Goal: Transaction & Acquisition: Purchase product/service

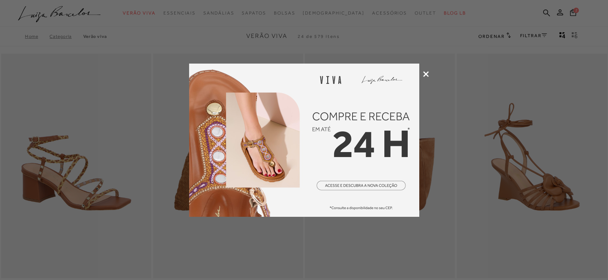
click at [373, 190] on img at bounding box center [304, 140] width 230 height 153
click at [353, 198] on img at bounding box center [304, 140] width 230 height 153
click at [424, 71] on icon at bounding box center [426, 74] width 6 height 6
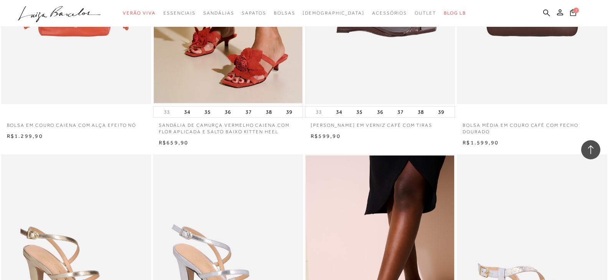
scroll to position [997, 0]
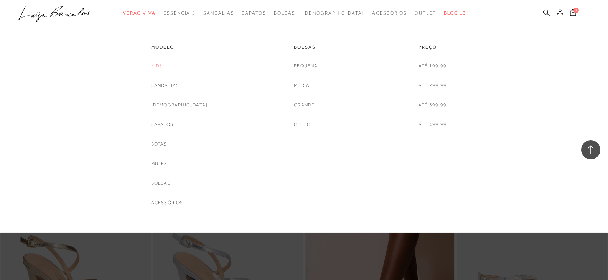
click at [163, 66] on link "Kids" at bounding box center [156, 66] width 11 height 8
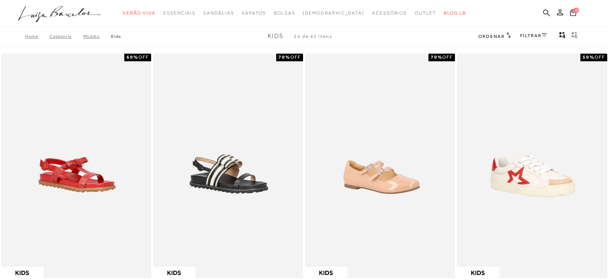
click at [539, 36] on link "FILTRAR" at bounding box center [533, 35] width 27 height 5
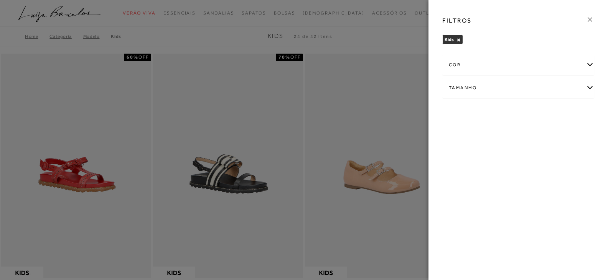
click at [490, 90] on div "Tamanho" at bounding box center [517, 88] width 151 height 20
click at [455, 135] on span "31" at bounding box center [454, 133] width 11 height 6
click at [455, 135] on input "31" at bounding box center [451, 134] width 8 height 8
checkbox input "true"
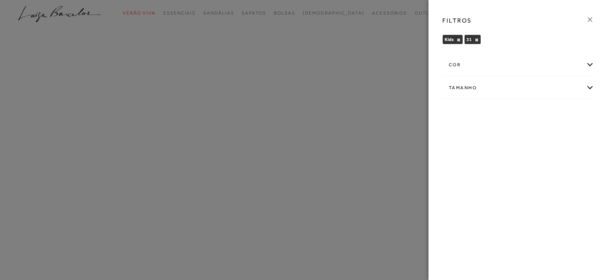
click at [359, 47] on div at bounding box center [304, 140] width 608 height 280
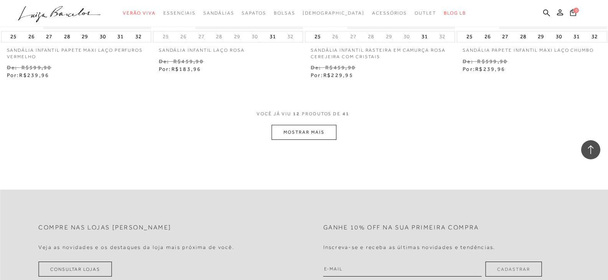
scroll to position [843, 0]
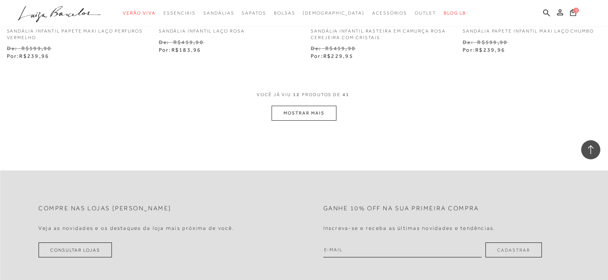
click at [320, 114] on button "MOSTRAR MAIS" at bounding box center [303, 113] width 64 height 15
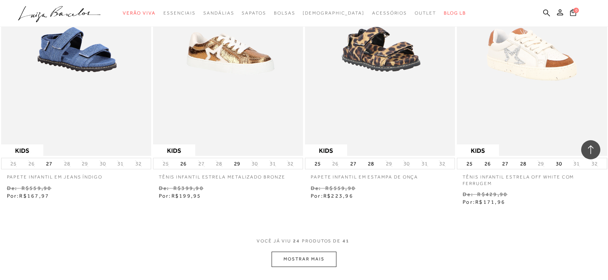
scroll to position [1610, 0]
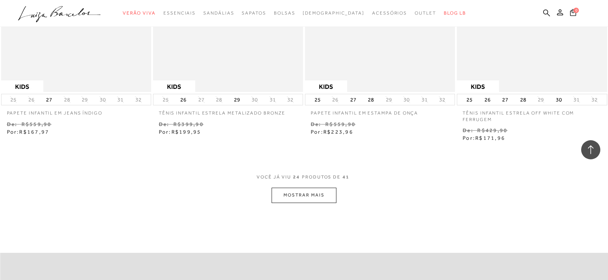
click at [299, 200] on button "MOSTRAR MAIS" at bounding box center [303, 195] width 64 height 15
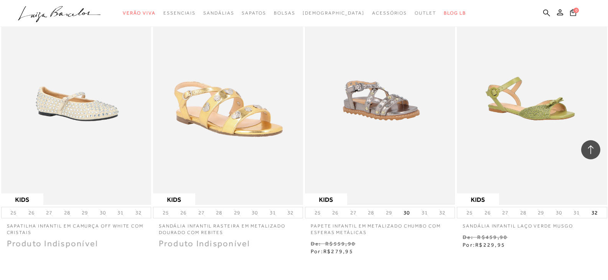
scroll to position [2338, 0]
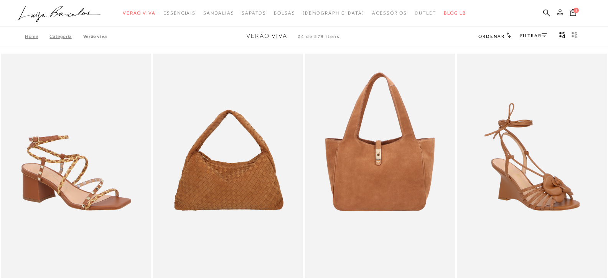
click at [576, 16] on button "2" at bounding box center [572, 13] width 11 height 10
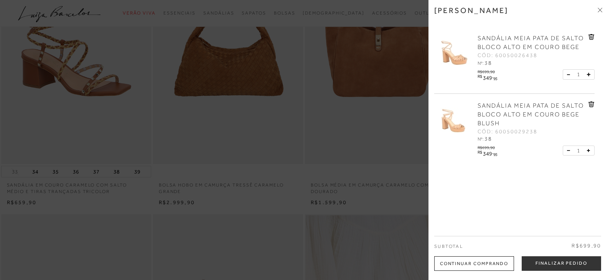
scroll to position [115, 0]
click at [559, 267] on button "Finalizar Pedido" at bounding box center [560, 263] width 79 height 15
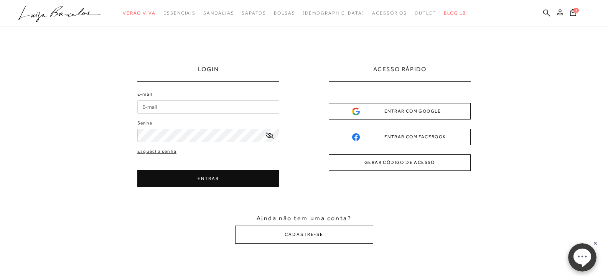
click at [182, 106] on input "E-mail" at bounding box center [208, 106] width 142 height 13
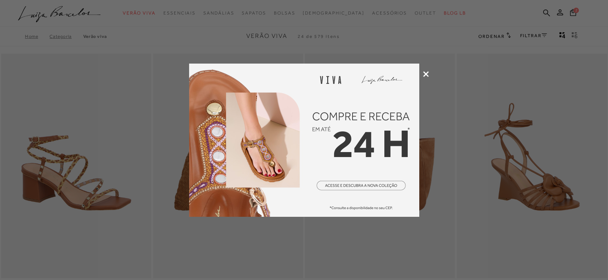
click at [419, 70] on div at bounding box center [304, 140] width 608 height 280
click at [403, 72] on img at bounding box center [304, 140] width 230 height 153
click at [427, 75] on icon at bounding box center [426, 74] width 6 height 6
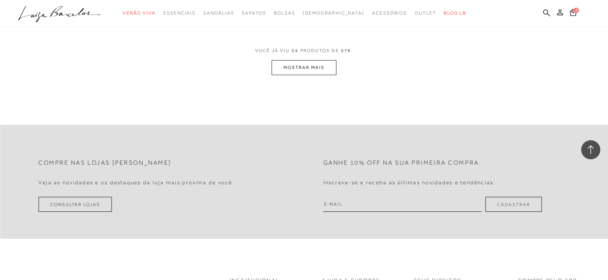
scroll to position [1802, 0]
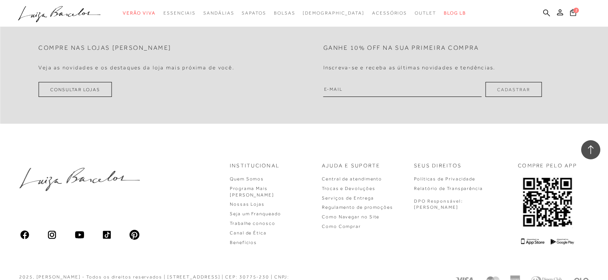
click at [335, 95] on input "email" at bounding box center [402, 89] width 158 height 15
type input "[EMAIL_ADDRESS][DOMAIN_NAME]"
click at [503, 87] on button "Cadastrar" at bounding box center [513, 89] width 56 height 15
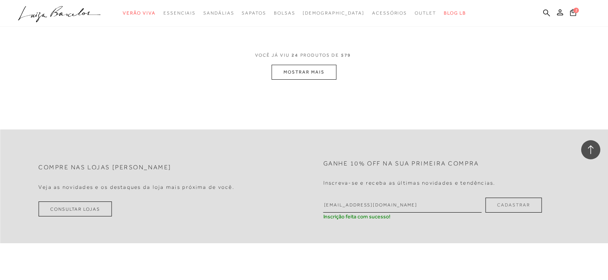
scroll to position [1572, 0]
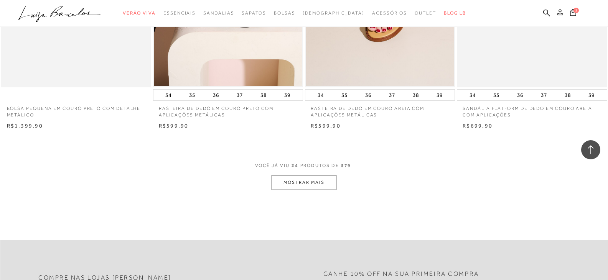
click at [576, 10] on span "2" at bounding box center [575, 10] width 5 height 5
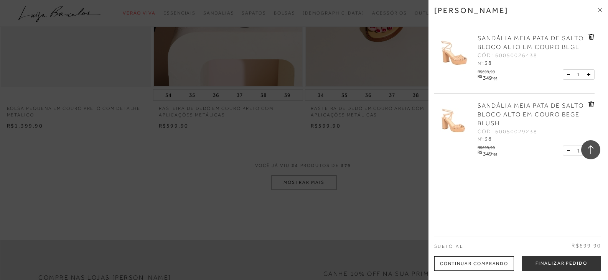
click at [564, 74] on div "1" at bounding box center [578, 74] width 32 height 10
click at [589, 36] on icon at bounding box center [591, 37] width 6 height 6
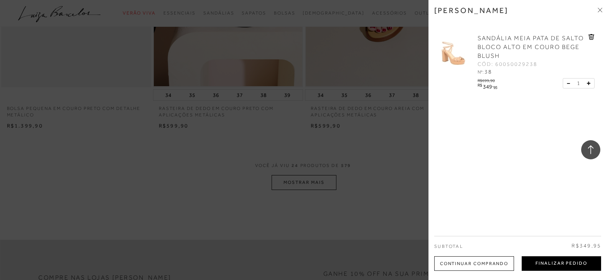
click at [551, 262] on button "Finalizar Pedido" at bounding box center [560, 263] width 79 height 15
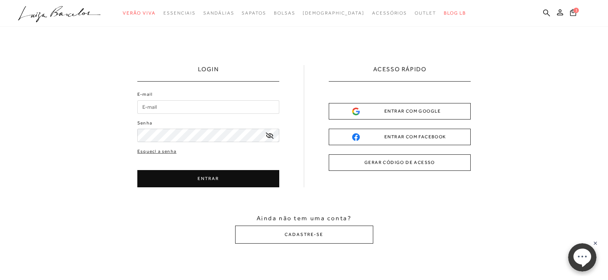
click at [412, 157] on button "GERAR CÓDIGO DE ACESSO" at bounding box center [399, 162] width 142 height 16
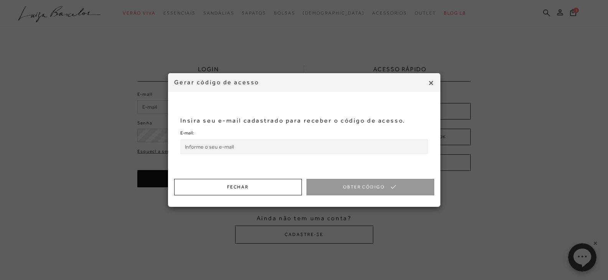
click at [219, 151] on input "E-mail:" at bounding box center [304, 146] width 248 height 15
type input "marinalobosque@hotmail.com"
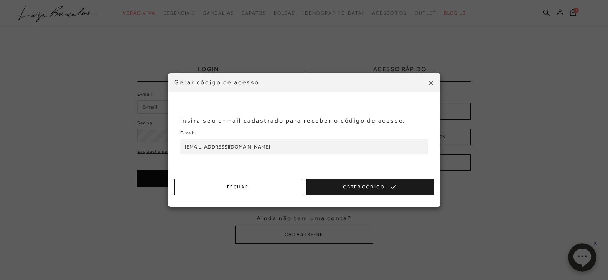
click at [362, 186] on button "Obter Código" at bounding box center [370, 187] width 128 height 16
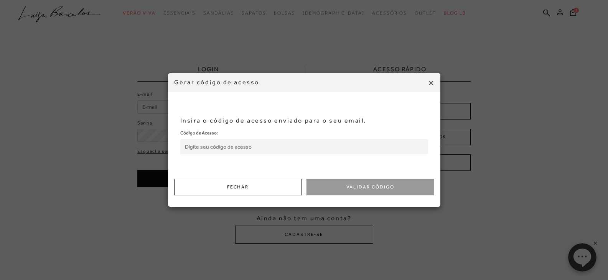
click at [225, 146] on input "Código de Acesso:" at bounding box center [304, 146] width 248 height 15
paste input "522788258"
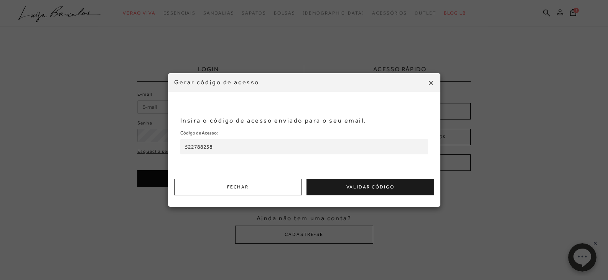
type input "522788258"
click at [343, 187] on button "Validar Código" at bounding box center [370, 187] width 128 height 16
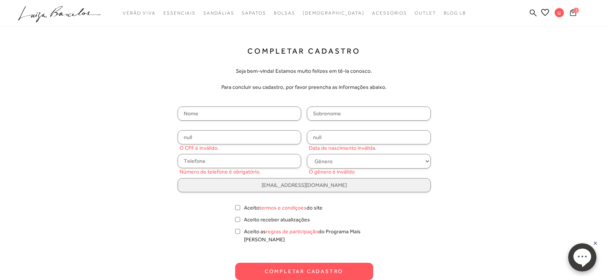
click at [575, 10] on span "1" at bounding box center [575, 10] width 5 height 5
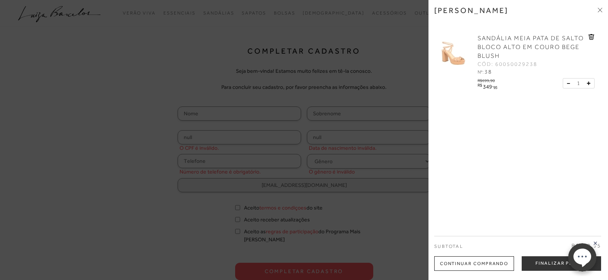
click at [410, 220] on div at bounding box center [304, 140] width 608 height 280
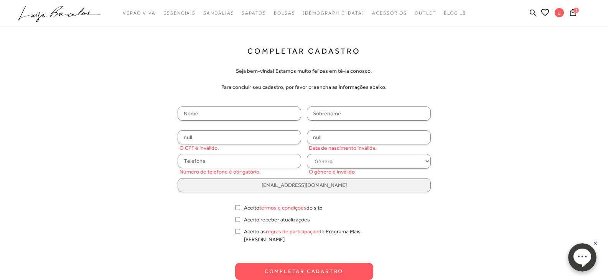
click at [199, 112] on input "text" at bounding box center [239, 114] width 124 height 14
type input "Marina"
click at [384, 122] on div "Marina null O CPF é inválido. null Data de nascimento inválida. Número de telef…" at bounding box center [303, 150] width 253 height 86
click at [382, 117] on input "text" at bounding box center [369, 114] width 124 height 14
type input "Lobosque de [PERSON_NAME]"
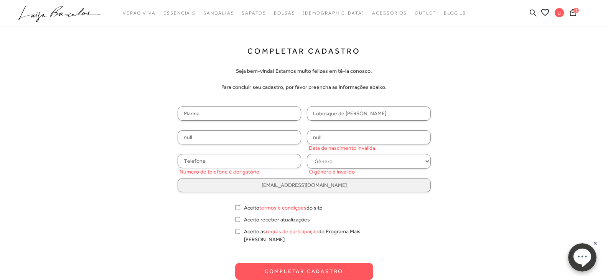
click at [233, 136] on input "null" at bounding box center [239, 137] width 124 height 14
type input "033.259.081-01"
drag, startPoint x: 344, startPoint y: 135, endPoint x: 262, endPoint y: 132, distance: 82.1
click at [262, 132] on div "Marina Lobosque de Oliveira Cunh 033.259.081-01 null Número de telefone é obrig…" at bounding box center [303, 150] width 253 height 86
type input "[DATE]"
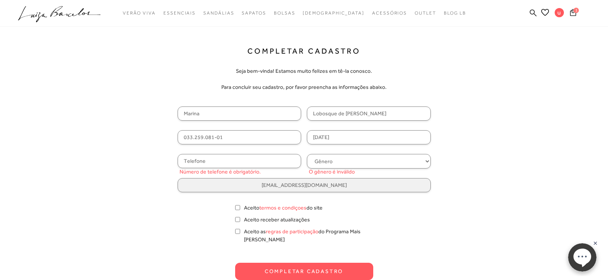
click at [260, 158] on input "text" at bounding box center [239, 161] width 124 height 14
type input "[PHONE_NUMBER]"
click at [385, 161] on select "Gênero Feminino Masculino" at bounding box center [369, 161] width 124 height 15
select select
click at [307, 154] on select "Gênero Feminino Masculino" at bounding box center [369, 161] width 124 height 15
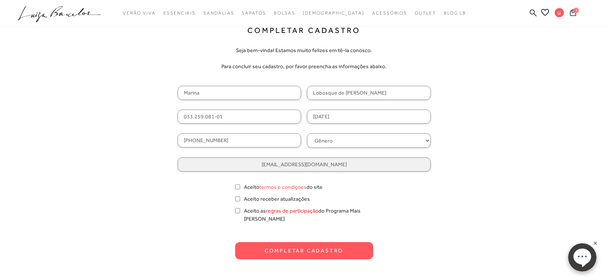
scroll to position [38, 0]
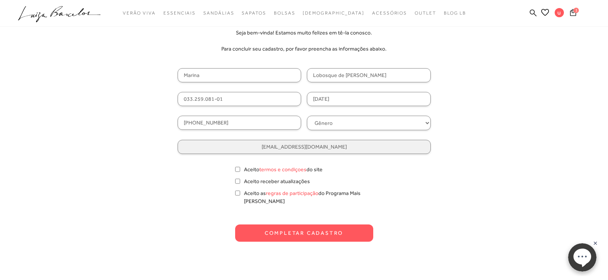
click at [233, 169] on form "Completar Cadastro Seja bem-vinda! Estamos muito felizes em tê-la conosco. Para…" at bounding box center [303, 125] width 253 height 234
click at [240, 172] on input "Aceito termos e condiçoes do site" at bounding box center [237, 170] width 5 height 8
checkbox input "true"
click at [236, 194] on input "Aceito as regras de participação do Programa Mais Luiza" at bounding box center [237, 193] width 5 height 8
checkbox input "true"
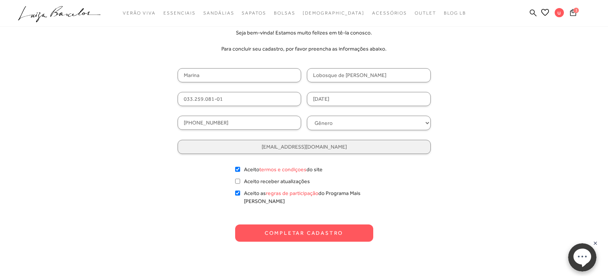
click at [315, 232] on button "Completar Cadastro" at bounding box center [304, 233] width 138 height 17
click at [330, 225] on button "Completar Cadastro" at bounding box center [304, 233] width 138 height 17
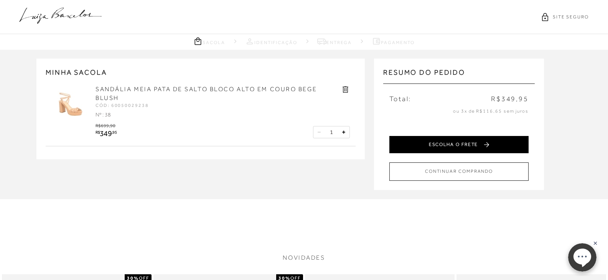
click at [478, 146] on button "ESCOLHA O FRETE" at bounding box center [458, 144] width 139 height 17
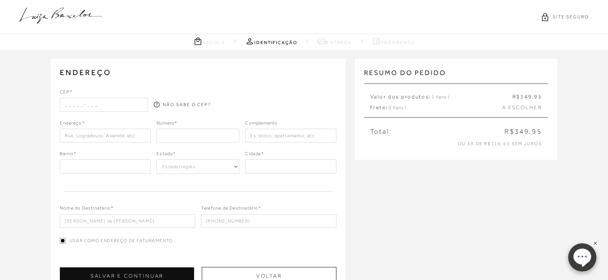
click at [95, 107] on input "text" at bounding box center [104, 105] width 88 height 14
type input "71065-904"
type input "QI 31 Lote 07"
type input "Guará II"
select select "DF"
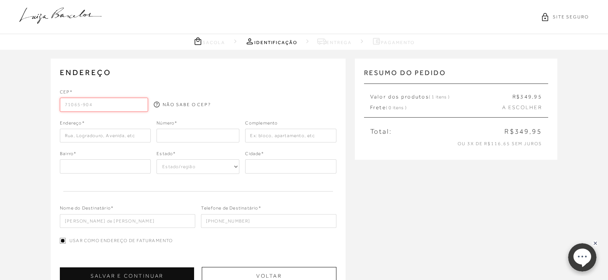
type input "[GEOGRAPHIC_DATA]"
type input "71065-904"
click at [218, 139] on input "number" at bounding box center [197, 136] width 83 height 14
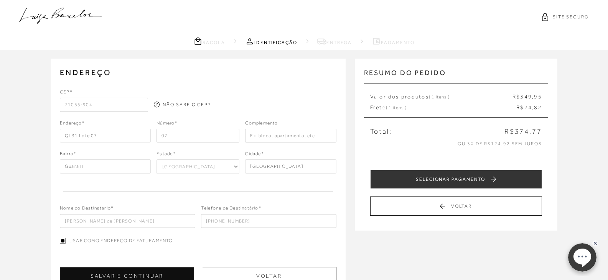
type input "07"
click at [302, 126] on div "Complemento" at bounding box center [290, 124] width 91 height 9
click at [300, 137] on input "text" at bounding box center [290, 136] width 91 height 14
type input "a"
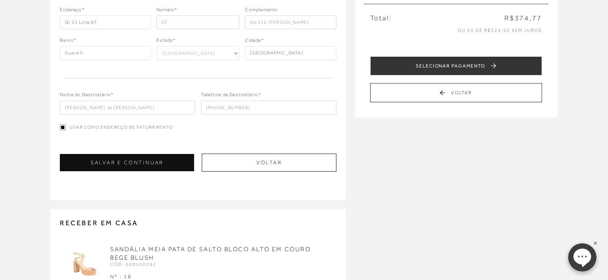
scroll to position [115, 0]
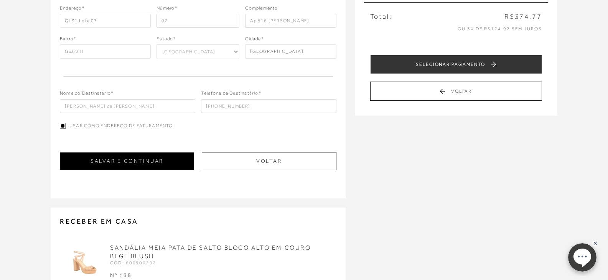
type input "Ap 516 Renato de Sá"
click at [157, 165] on button "SALVAR E CONTINUAR" at bounding box center [127, 161] width 134 height 17
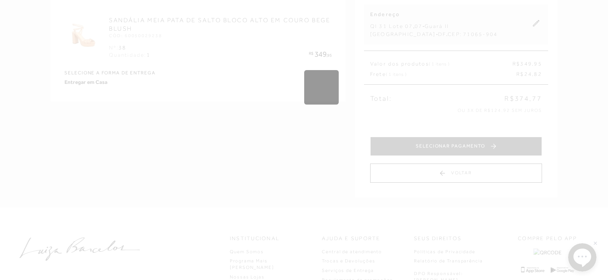
scroll to position [0, 0]
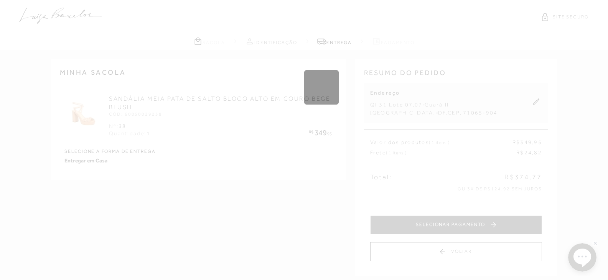
click at [459, 43] on div "Carregando..." at bounding box center [304, 140] width 608 height 280
click at [392, 128] on div "Carregando..." at bounding box center [304, 175] width 608 height 210
click at [361, 48] on div "Carregando..." at bounding box center [304, 140] width 608 height 280
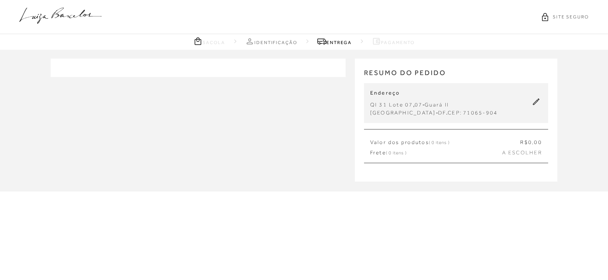
click at [333, 117] on div "Selecione a forma de pagamento FORMA DE PAGAMENTO Cartão de Crédito Limite: R$ …" at bounding box center [304, 120] width 608 height 141
click at [286, 51] on div "Selecione a forma de pagamento FORMA DE PAGAMENTO Cartão de Crédito Limite: R$ …" at bounding box center [203, 67] width 304 height 37
click at [279, 39] on link "Identificação" at bounding box center [271, 41] width 52 height 10
click at [339, 41] on link "Entrega" at bounding box center [334, 41] width 34 height 10
click at [533, 103] on icon at bounding box center [535, 102] width 7 height 7
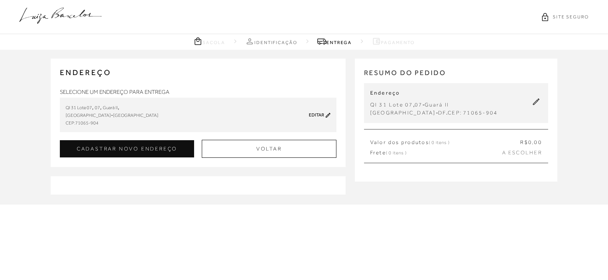
click at [90, 108] on span "QI 31 Lote 07" at bounding box center [79, 107] width 26 height 5
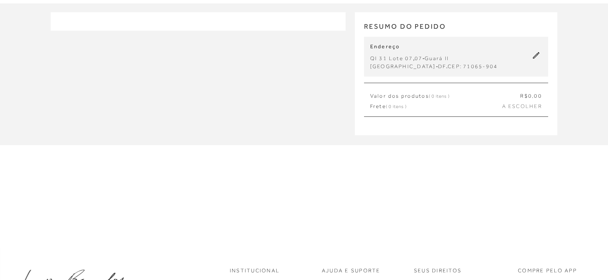
drag, startPoint x: 522, startPoint y: 103, endPoint x: 525, endPoint y: 112, distance: 8.8
click at [522, 103] on span "A ESCOLHER" at bounding box center [522, 107] width 40 height 8
click at [525, 112] on div "Valor dos produtos ( 0 itens ) R$ 0 ,00 Frete ( 0 itens ) A ESCOLHER" at bounding box center [456, 100] width 184 height 34
click at [504, 103] on span "A ESCOLHER" at bounding box center [522, 107] width 40 height 8
click at [536, 51] on div "Endereço QI 31 Lote 07 , 07 - Guará II Brasília - DF . CEP: 71065-904" at bounding box center [456, 57] width 184 height 40
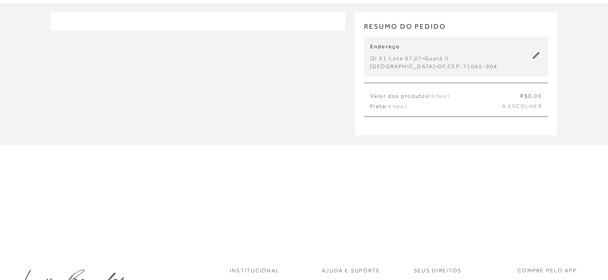
click at [534, 56] on icon at bounding box center [535, 55] width 7 height 7
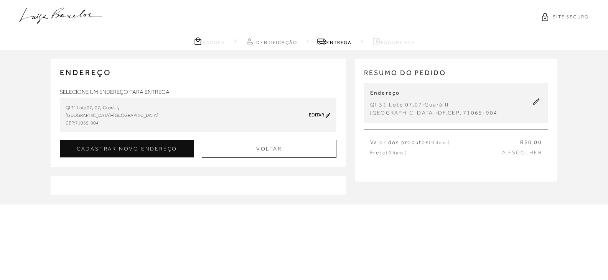
click at [288, 162] on div "ENDEREÇO QI 31 Lote 07 , 07 , Guará II , Brasília - Distrito Federal Editar Sel…" at bounding box center [198, 113] width 295 height 108
click at [282, 148] on button "Voltar" at bounding box center [269, 149] width 135 height 18
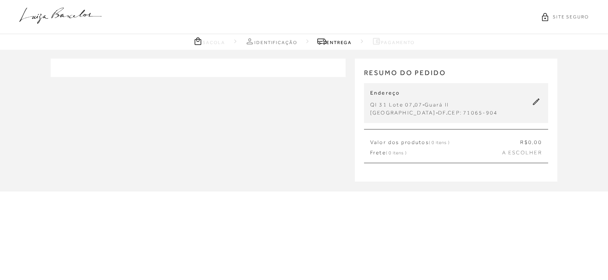
click at [276, 45] on link "Identificação" at bounding box center [271, 41] width 52 height 10
click at [61, 11] on icon at bounding box center [60, 16] width 82 height 16
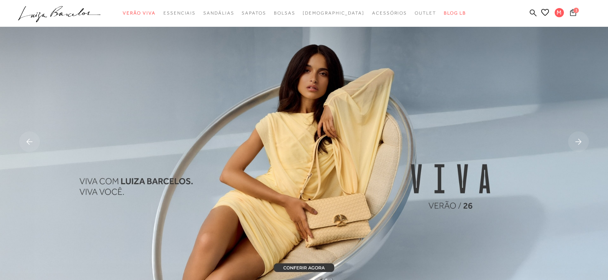
click at [573, 10] on span "1" at bounding box center [575, 10] width 5 height 5
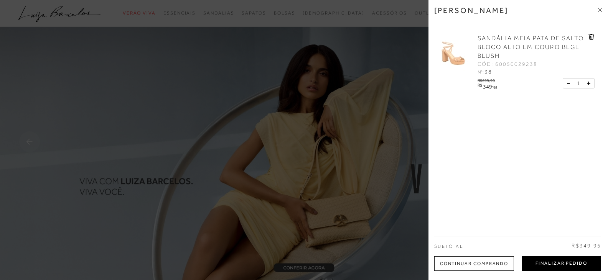
click at [537, 258] on button "Finalizar Pedido" at bounding box center [560, 263] width 79 height 15
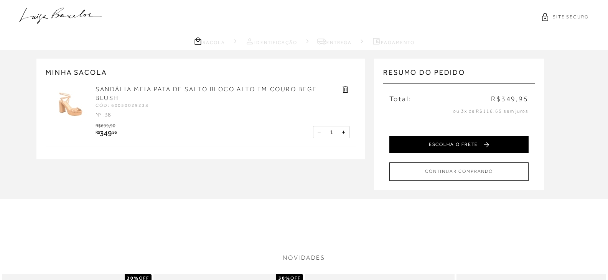
click at [466, 150] on button "ESCOLHA O FRETE" at bounding box center [458, 144] width 139 height 17
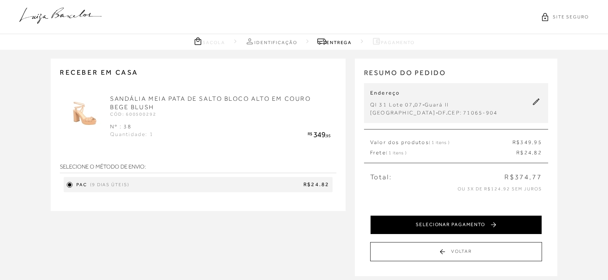
click at [495, 218] on button "SELECIONAR PAGAMENTO" at bounding box center [456, 224] width 172 height 19
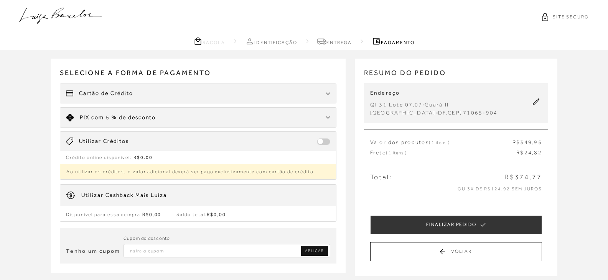
click at [197, 122] on div "Limite: R$ 5.000,00 PIX com 5 % de desconto" at bounding box center [198, 118] width 276 height 20
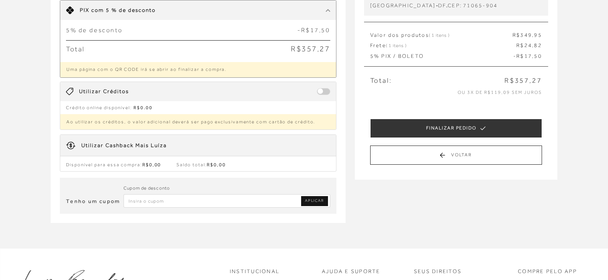
scroll to position [192, 0]
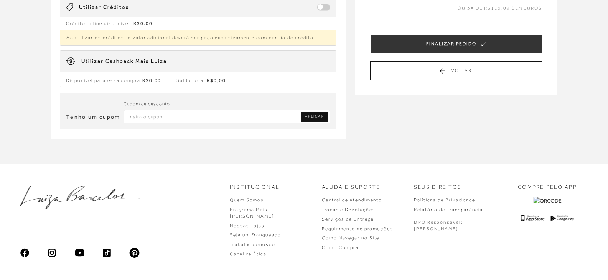
click at [169, 122] on input "Inserir Código da Promoção" at bounding box center [226, 116] width 207 height 13
click at [294, 116] on input "PRIMEIRALB" at bounding box center [226, 116] width 207 height 13
drag, startPoint x: 300, startPoint y: 117, endPoint x: 305, endPoint y: 117, distance: 5.0
click at [300, 117] on input "PRIMEIRALB" at bounding box center [226, 116] width 207 height 13
type input "PRIMEIRALB"
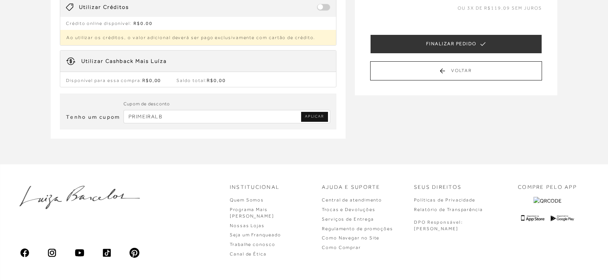
click at [307, 117] on span "APLICAR" at bounding box center [314, 116] width 19 height 5
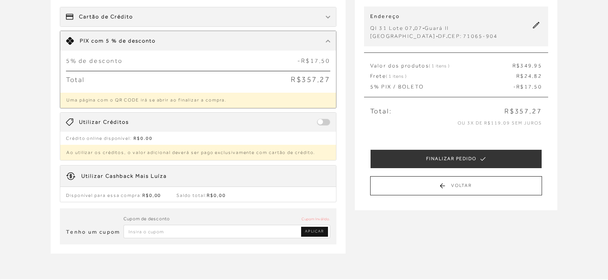
scroll to position [38, 0]
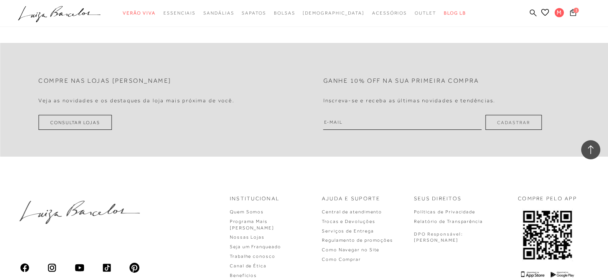
scroll to position [1702, 0]
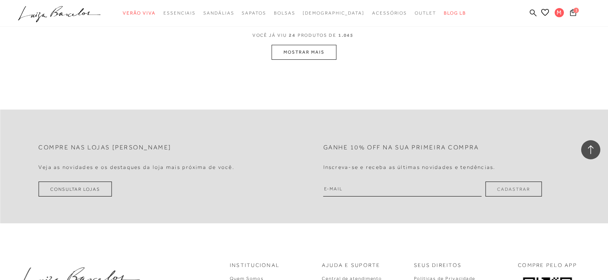
click at [407, 188] on input "email" at bounding box center [402, 189] width 158 height 15
type input "marinalobosque@hotmail.com"
click at [517, 198] on div "Compre nas lojas Luiza Barcelos Veja as novidades e os destaques da loja mais p…" at bounding box center [304, 167] width 608 height 114
click at [516, 192] on button "Cadastrar" at bounding box center [513, 189] width 56 height 15
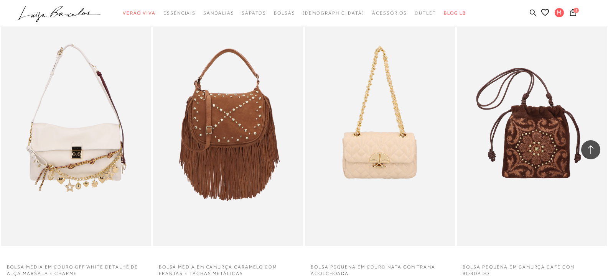
scroll to position [1395, 0]
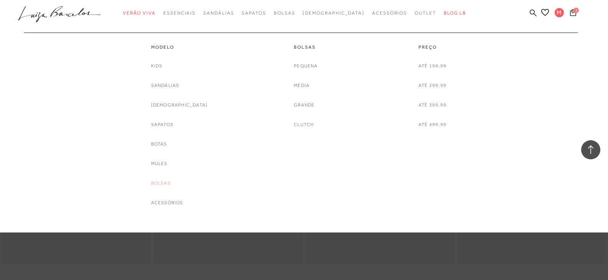
click at [171, 182] on link "Bolsas" at bounding box center [161, 183] width 20 height 8
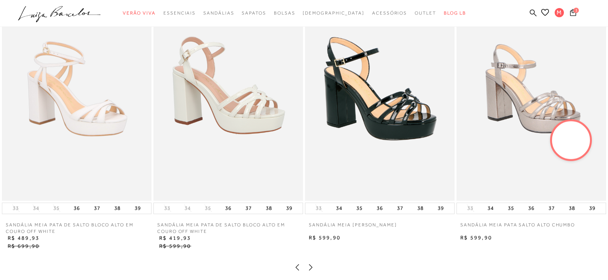
scroll to position [690, 0]
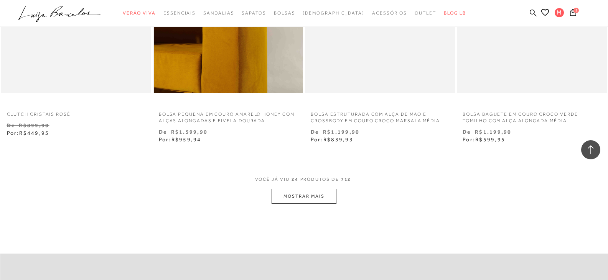
scroll to position [1610, 0]
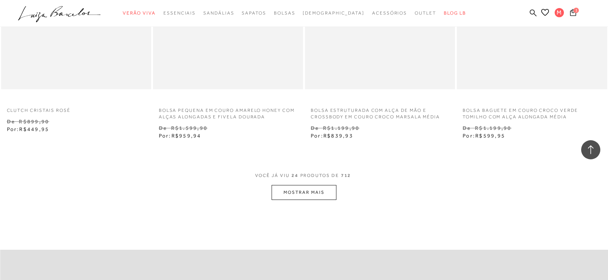
click at [319, 193] on button "MOSTRAR MAIS" at bounding box center [303, 192] width 64 height 15
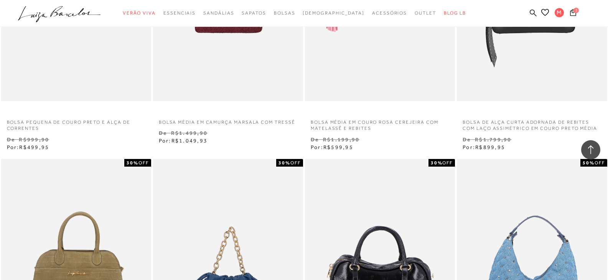
scroll to position [2530, 0]
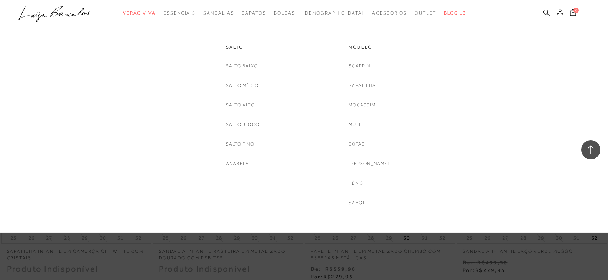
scroll to position [2300, 0]
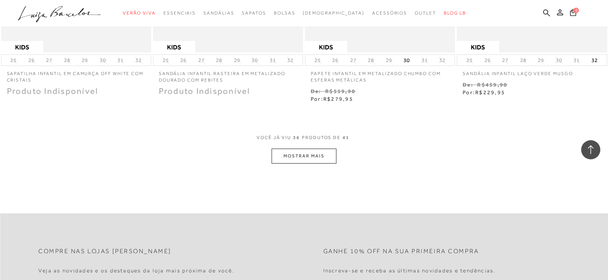
click at [323, 156] on button "MOSTRAR MAIS" at bounding box center [303, 156] width 64 height 15
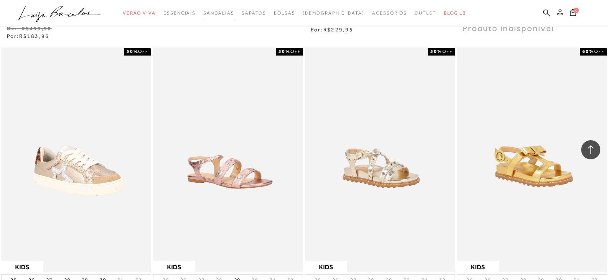
scroll to position [1943, 0]
